Goal: Task Accomplishment & Management: Complete application form

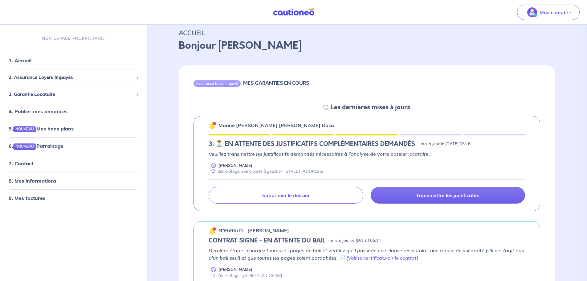
scroll to position [31, 0]
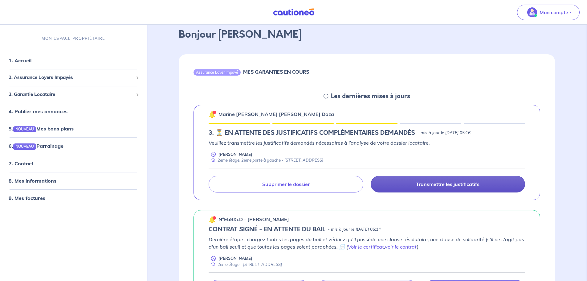
click at [428, 184] on p "Transmettre les justificatifs" at bounding box center [447, 184] width 63 height 6
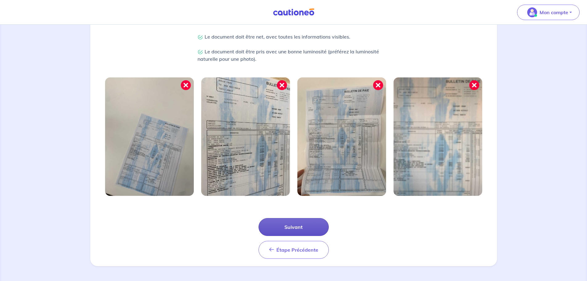
click at [313, 227] on button "Suivant" at bounding box center [294, 227] width 70 height 18
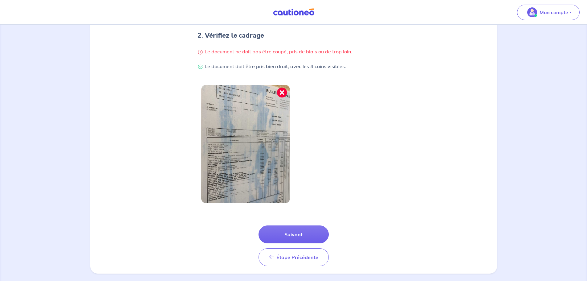
scroll to position [131, 0]
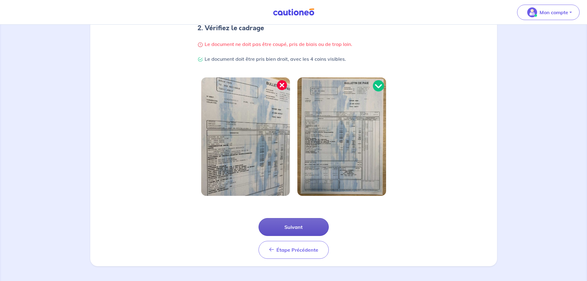
click at [312, 231] on button "Suivant" at bounding box center [294, 227] width 70 height 18
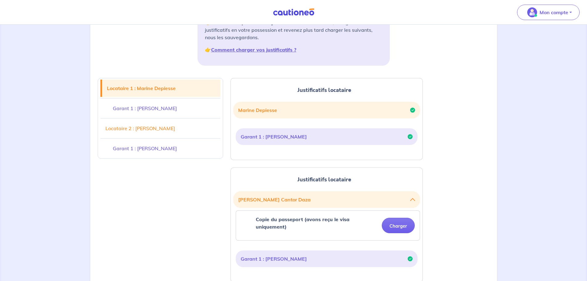
scroll to position [154, 0]
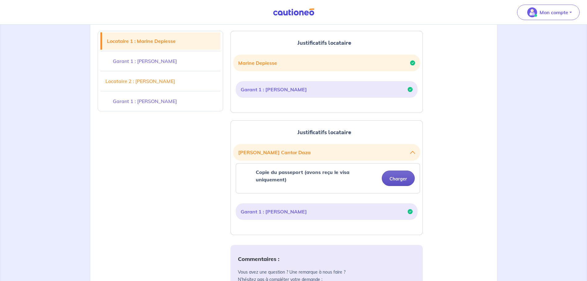
click at [394, 178] on button "Charger" at bounding box center [398, 177] width 33 height 15
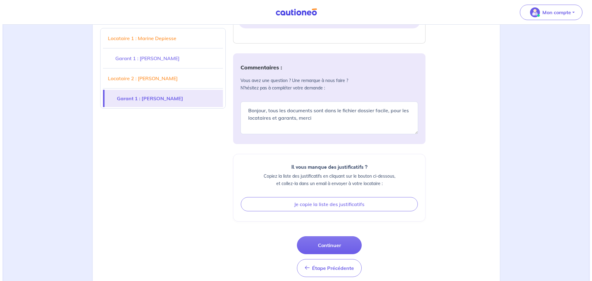
scroll to position [380, 0]
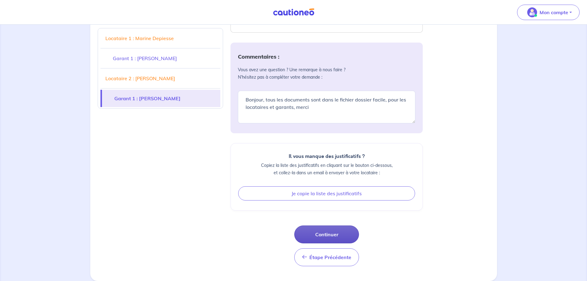
click at [345, 233] on button "Continuer" at bounding box center [326, 234] width 65 height 18
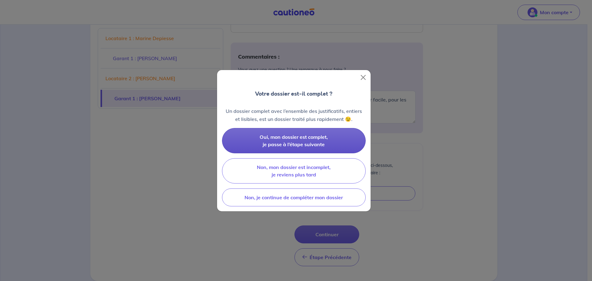
click at [327, 140] on button "Oui, mon dossier est complet, je passe à l’étape suivante" at bounding box center [294, 140] width 144 height 25
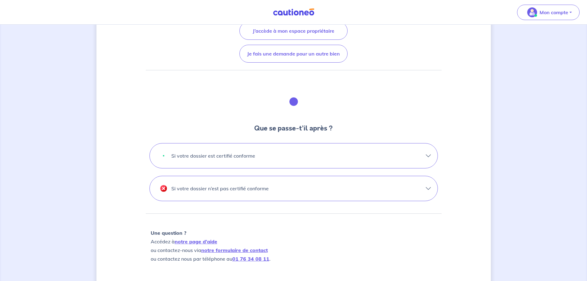
scroll to position [3, 0]
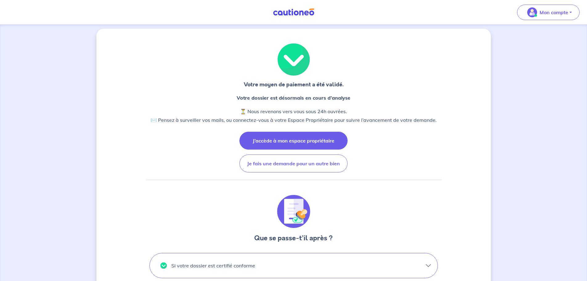
click at [319, 140] on button "J’accède à mon espace propriétaire" at bounding box center [293, 141] width 108 height 18
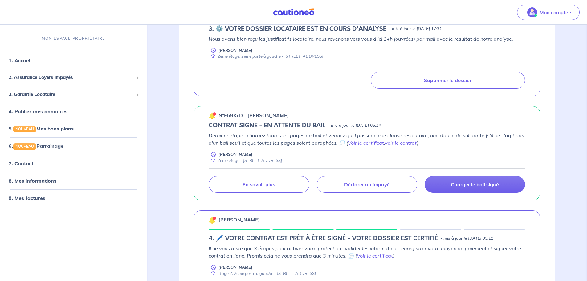
scroll to position [123, 0]
